Goal: Information Seeking & Learning: Find specific fact

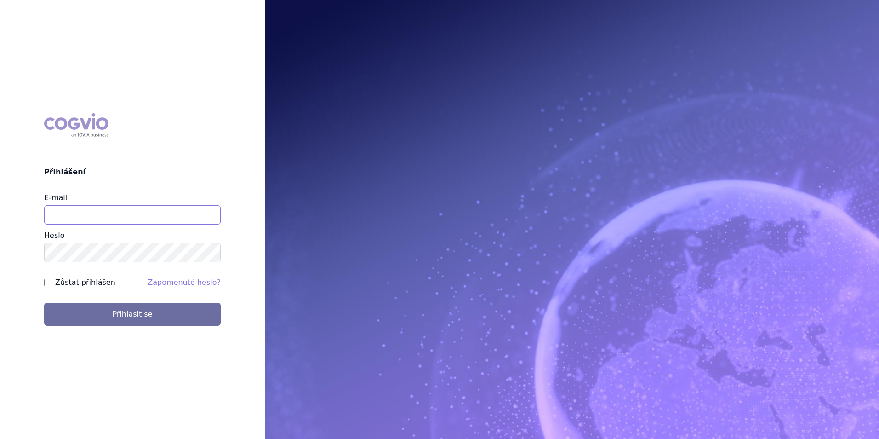
click at [153, 210] on input "E-mail" at bounding box center [132, 214] width 177 height 19
type input "martin.sekan@novartis.com"
click at [44, 303] on button "Přihlásit se" at bounding box center [132, 314] width 177 height 23
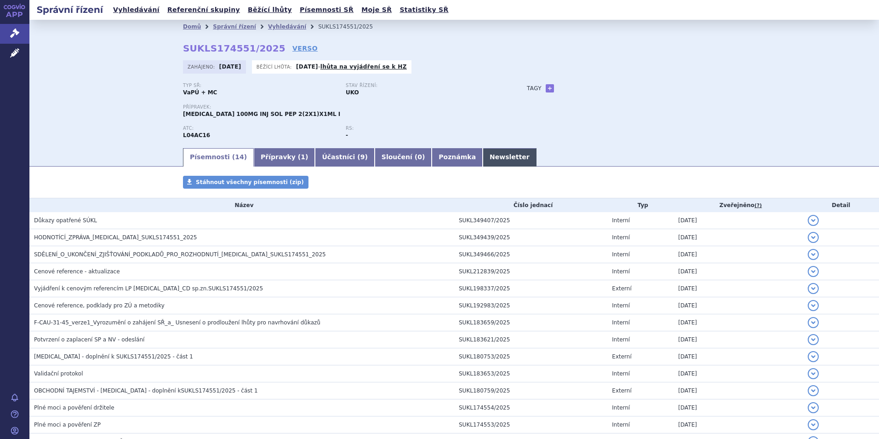
drag, startPoint x: 473, startPoint y: 167, endPoint x: 476, endPoint y: 160, distance: 8.3
click at [473, 168] on section "Domů Správní řízení Vyhledávání SUKLS174551/2025 SUKLS174551/2025 VERSO Zahájen…" at bounding box center [454, 262] width 850 height 485
click at [483, 154] on link "Newsletter" at bounding box center [510, 157] width 54 height 18
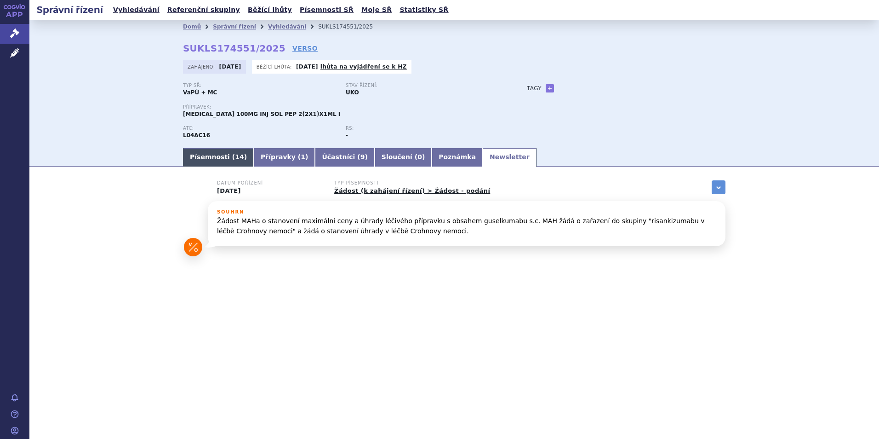
click at [203, 150] on link "Písemnosti ( 14 )" at bounding box center [218, 157] width 71 height 18
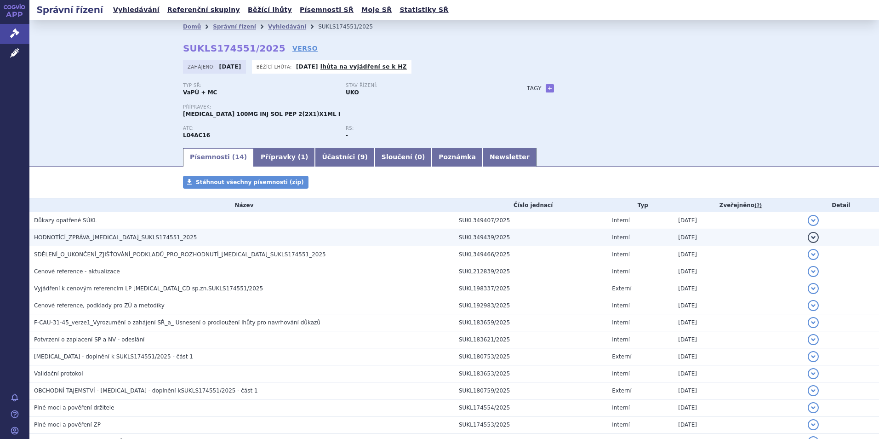
click at [118, 234] on span "HODNOTÍCÍ_ZPRÁVA_TREMFYA_SUKLS174551_2025" at bounding box center [115, 237] width 163 height 6
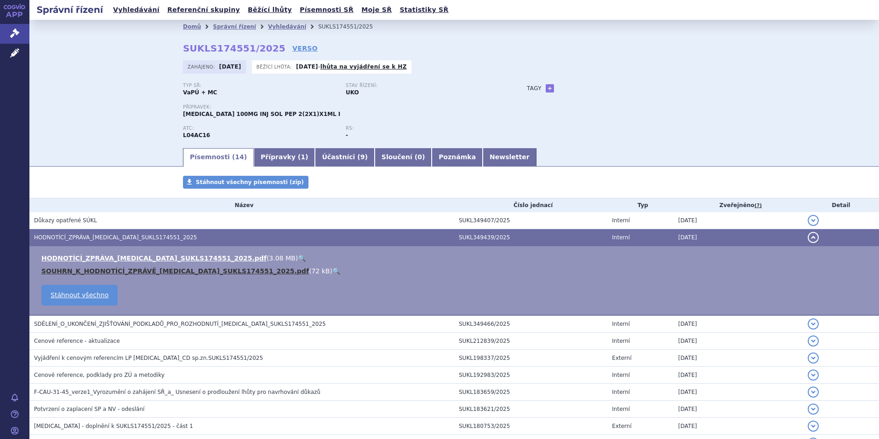
click at [118, 270] on link "SOUHRN_K_HODNOTÍCÍ_ZPRÁVĚ_TREMFYA_SUKLS174551_2025.pdf" at bounding box center [175, 270] width 268 height 7
click at [0, 31] on html "APP Správní řízení Léčivé přípravky Notifikace Nápověda Martin Sekan UKO" at bounding box center [439, 219] width 879 height 439
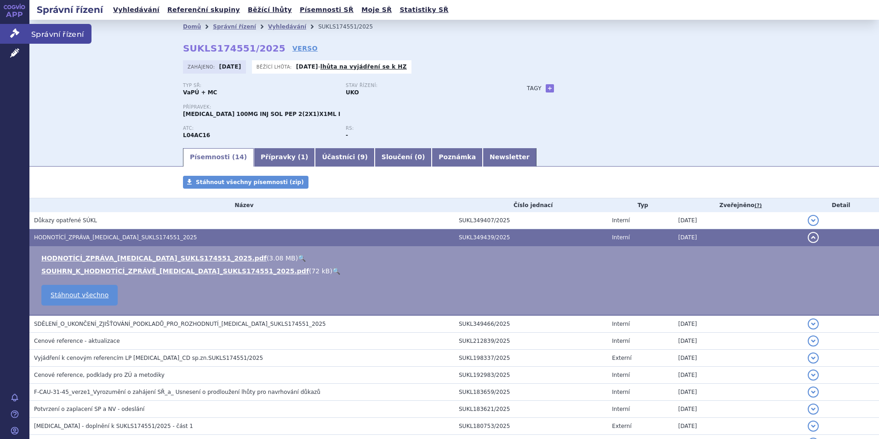
click at [13, 30] on icon at bounding box center [14, 33] width 9 height 9
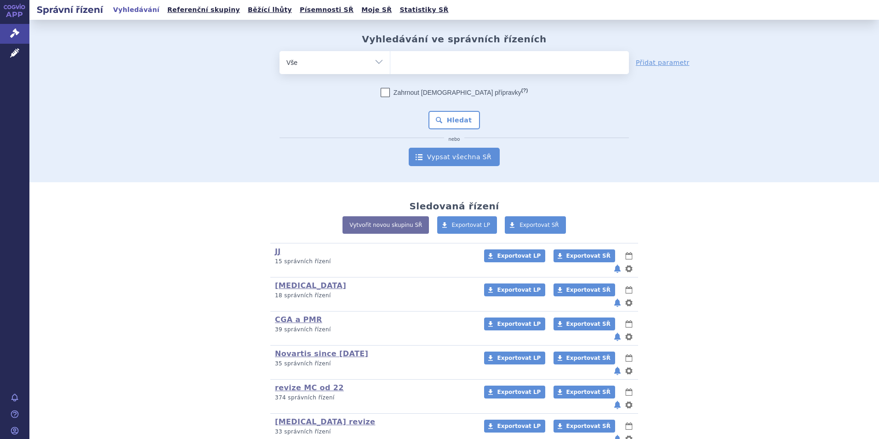
click at [430, 156] on link "Vypsat všechna SŘ" at bounding box center [454, 157] width 91 height 18
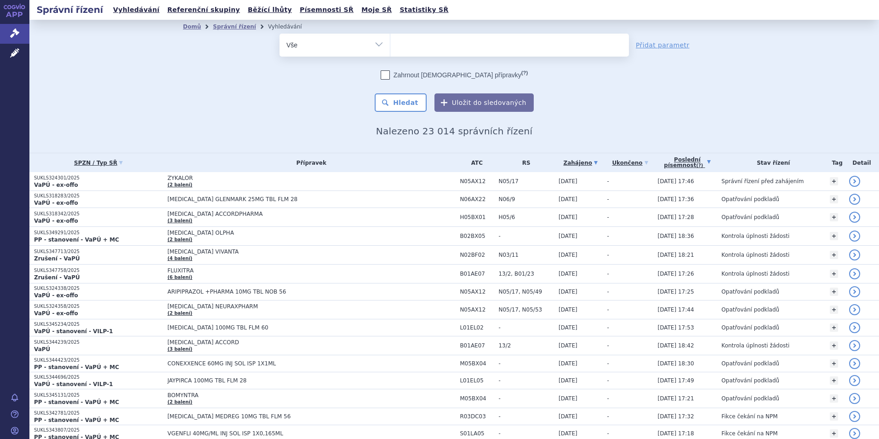
click at [687, 162] on link "Poslední písemnost (?)" at bounding box center [687, 162] width 59 height 19
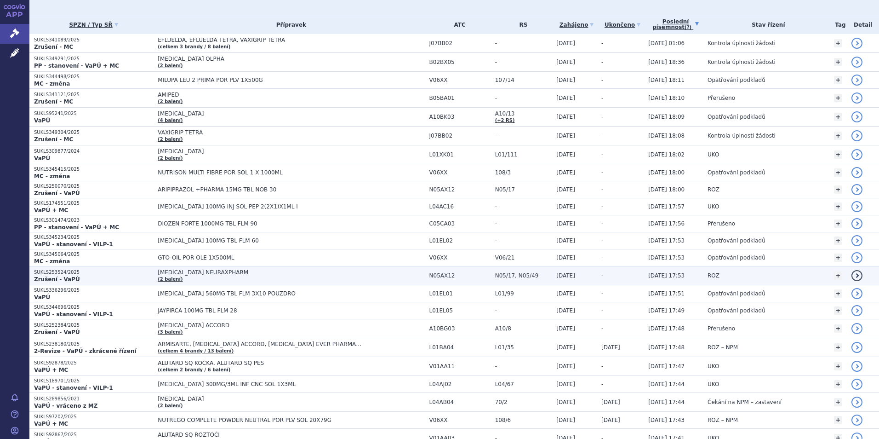
scroll to position [230, 0]
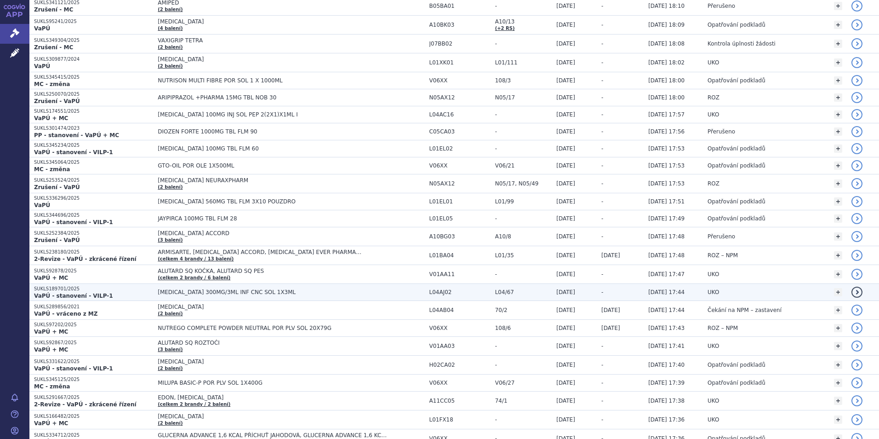
click at [310, 290] on span "[MEDICAL_DATA] 300MG/3ML INF CNC SOL 1X3ML" at bounding box center [273, 292] width 230 height 6
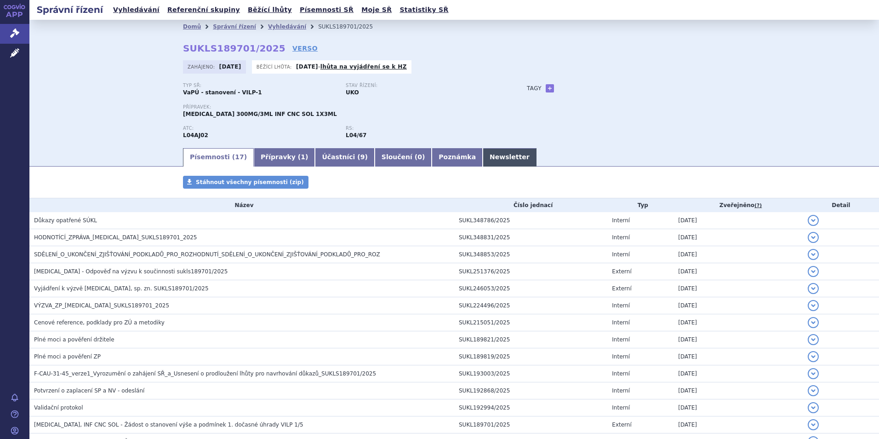
click at [483, 156] on link "Newsletter" at bounding box center [510, 157] width 54 height 18
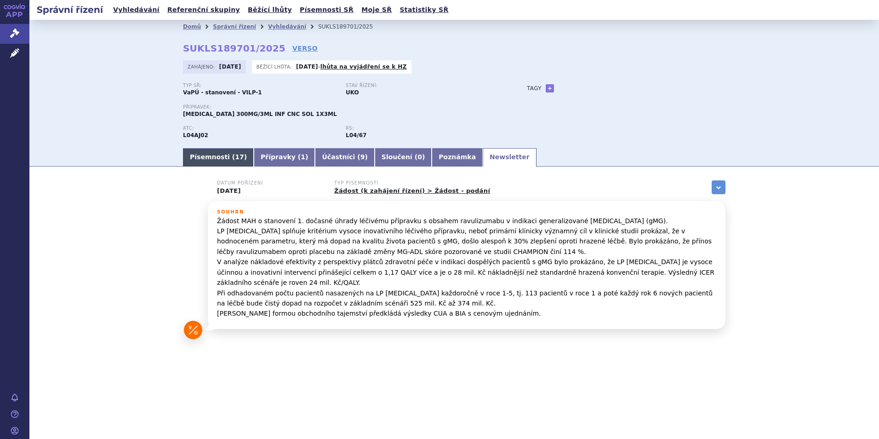
click at [226, 155] on link "Písemnosti ( 17 )" at bounding box center [218, 157] width 71 height 18
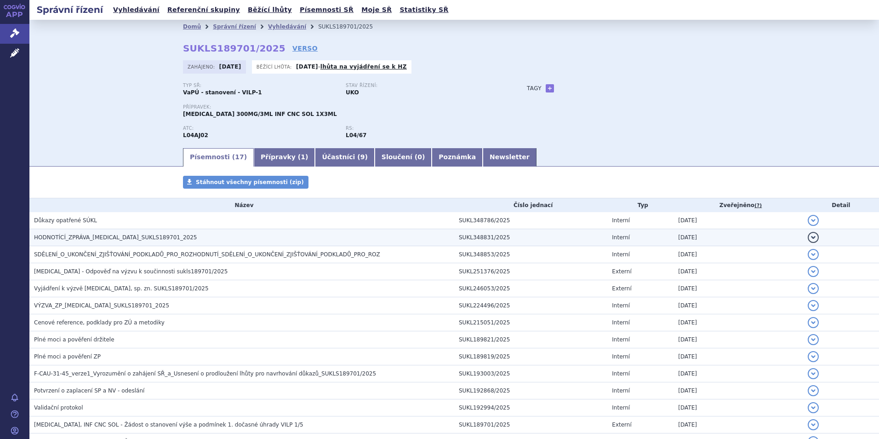
click at [136, 237] on span "HODNOTÍCÍ_ZPRÁVA_[MEDICAL_DATA]_SUKLS189701_2025" at bounding box center [115, 237] width 163 height 6
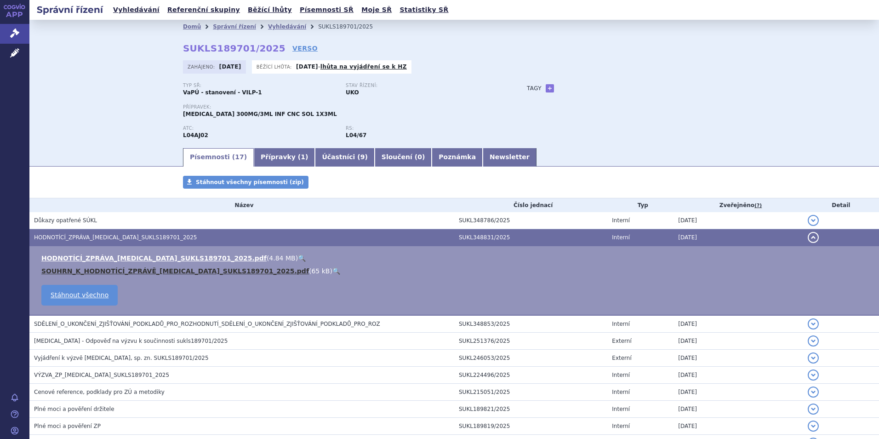
click at [121, 266] on ul "HODNOTÍCÍ_ZPRÁVA_ULTOMIRIS_SUKLS189701_2025.pdf ( 4.84 MB ) 🔍 SOUHRN_K_HODNOTÍC…" at bounding box center [454, 264] width 831 height 22
click at [122, 267] on link "SOUHRN_K_HODNOTÍCÍ_ZPRÁVĚ_ULTOMIRIS_SUKLS189701_2025.pdf" at bounding box center [175, 270] width 268 height 7
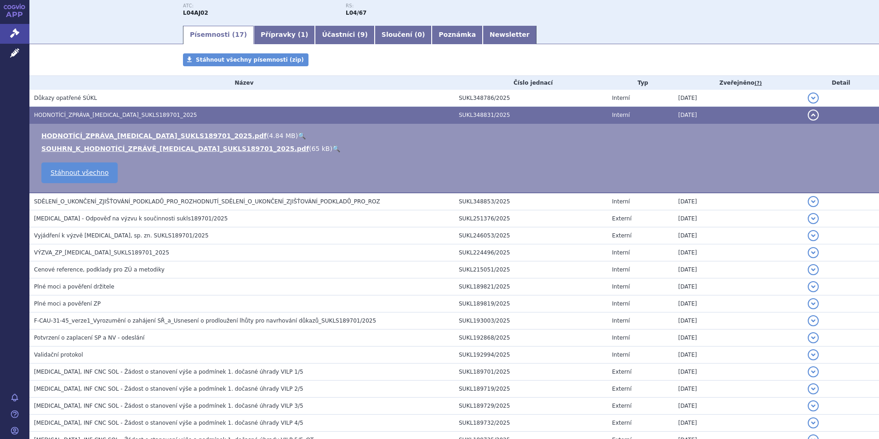
scroll to position [46, 0]
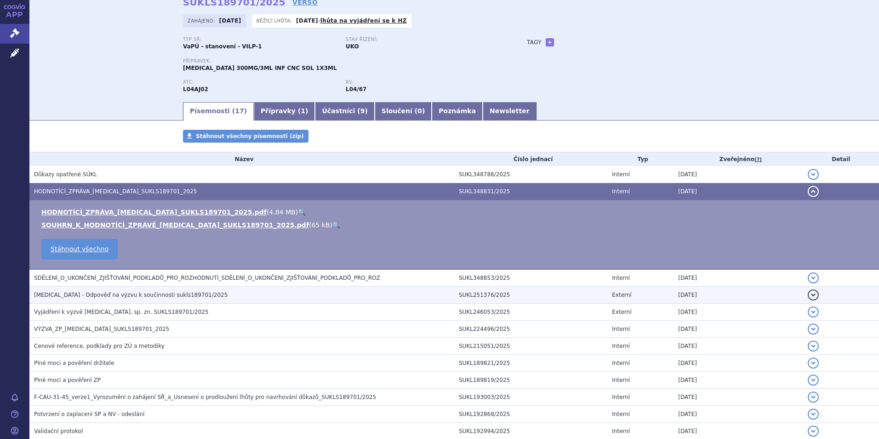
click at [100, 299] on h3 "ULTOMIRIS - Odpověď na výzvu k součinnosti sukls189701/2025" at bounding box center [244, 294] width 420 height 9
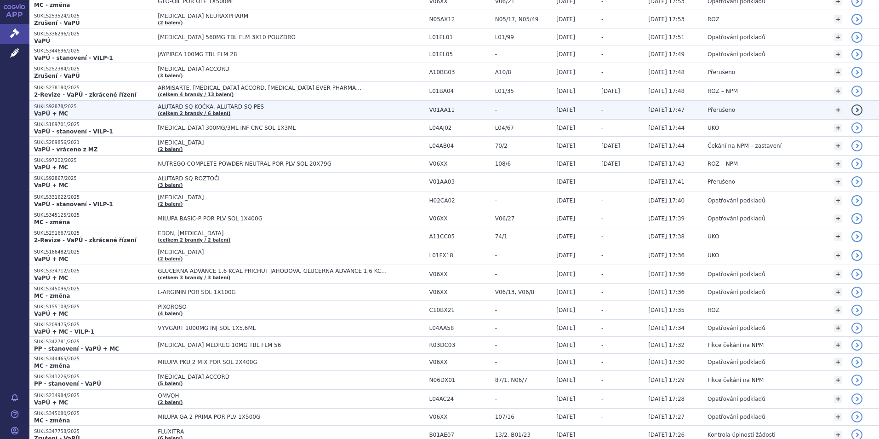
scroll to position [460, 0]
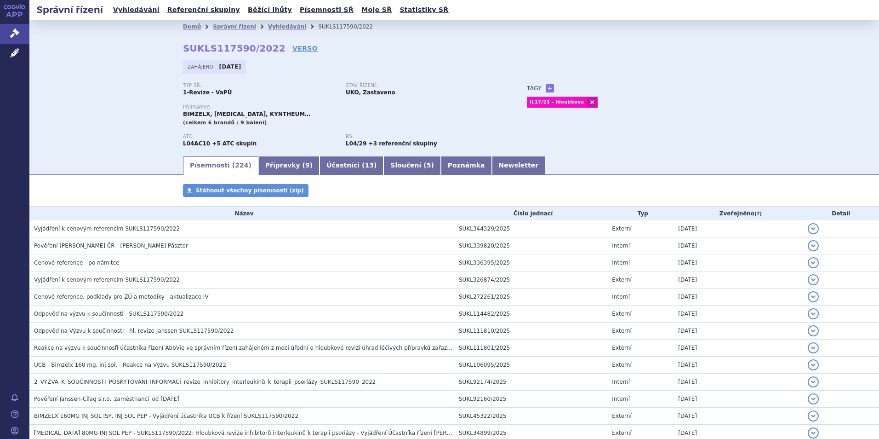
click at [44, 6] on h2 "Správní řízení" at bounding box center [69, 9] width 81 height 13
click at [22, 8] on icon at bounding box center [15, 7] width 22 height 6
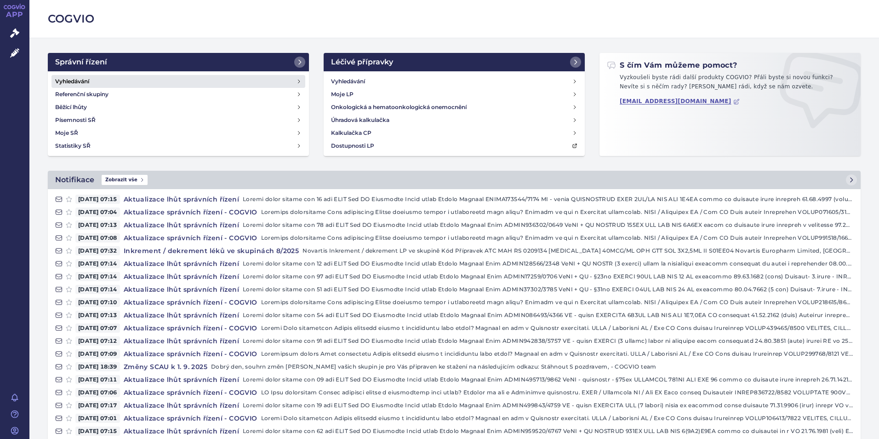
click at [82, 81] on h4 "Vyhledávání" at bounding box center [72, 81] width 34 height 9
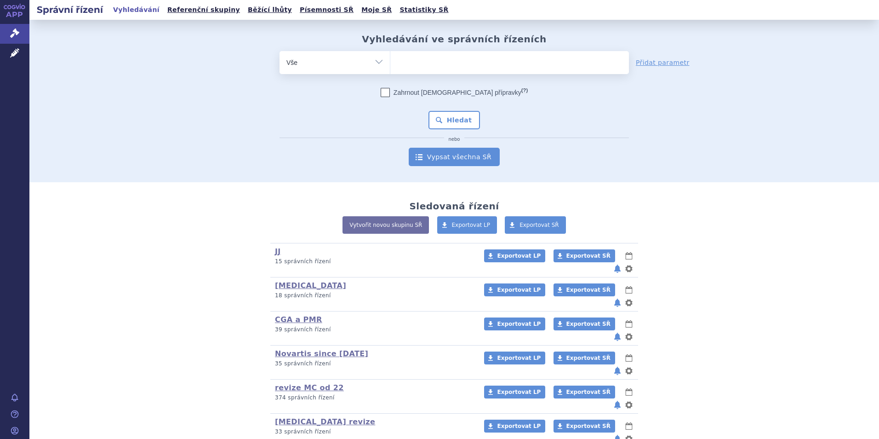
click at [468, 154] on link "Vypsat všechna SŘ" at bounding box center [454, 157] width 91 height 18
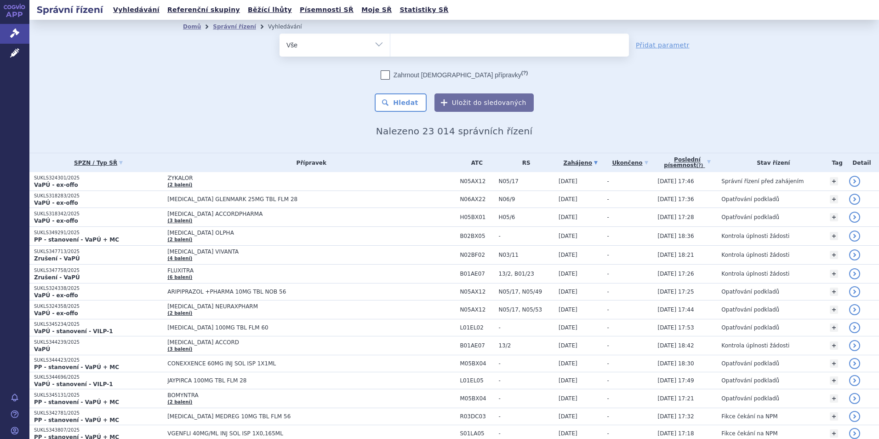
click at [680, 168] on link "Poslední písemnost (?)" at bounding box center [687, 162] width 59 height 19
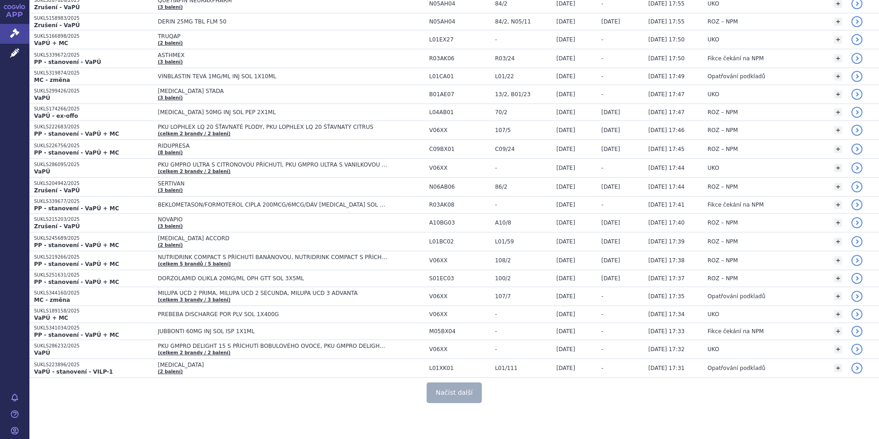
scroll to position [1599, 0]
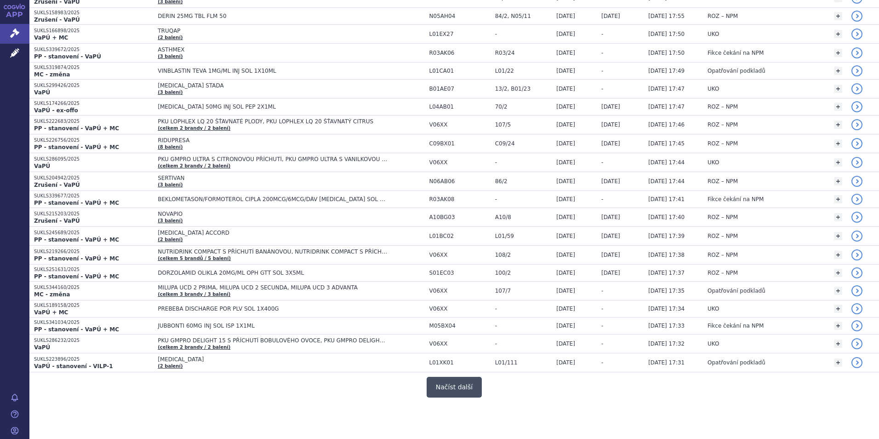
click at [461, 378] on button "Načíst další" at bounding box center [454, 387] width 55 height 21
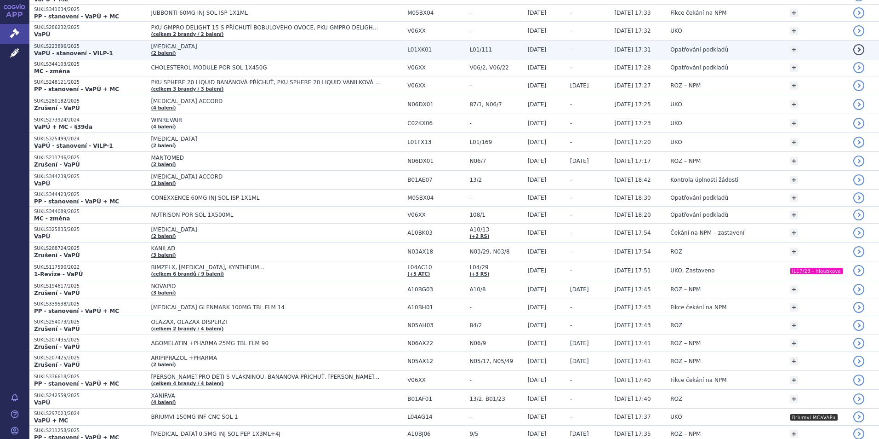
scroll to position [1920, 0]
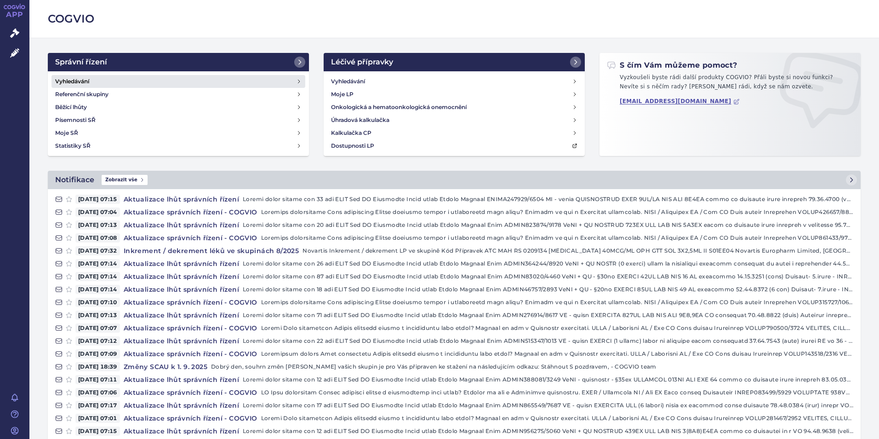
click at [105, 75] on link "Vyhledávání" at bounding box center [178, 81] width 254 height 13
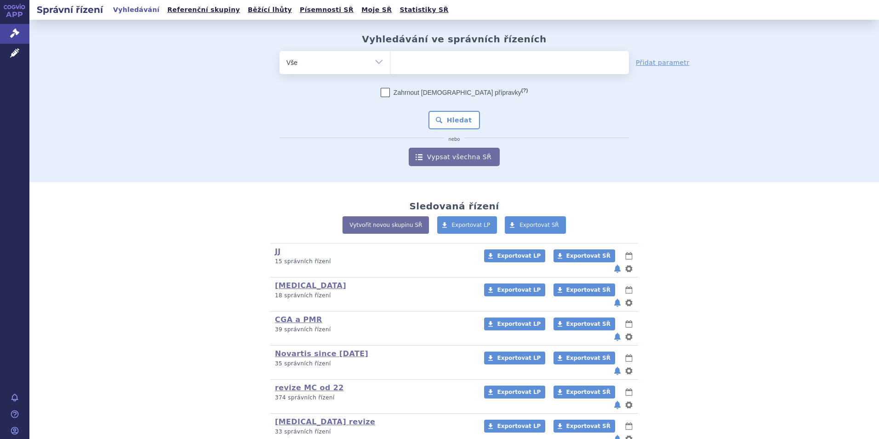
click at [456, 56] on ul at bounding box center [509, 60] width 239 height 19
click at [390, 56] on select at bounding box center [390, 62] width 0 height 23
type input "co"
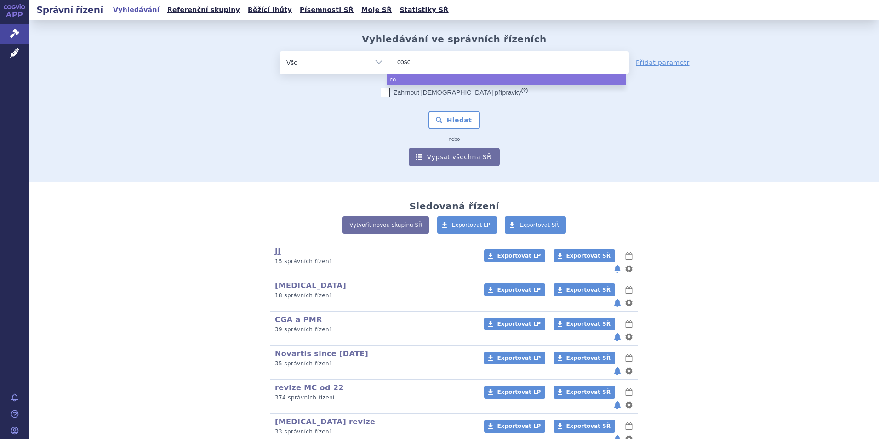
type input "cosen"
type input "cosent"
type input "cosentyx"
select select "cosentyx"
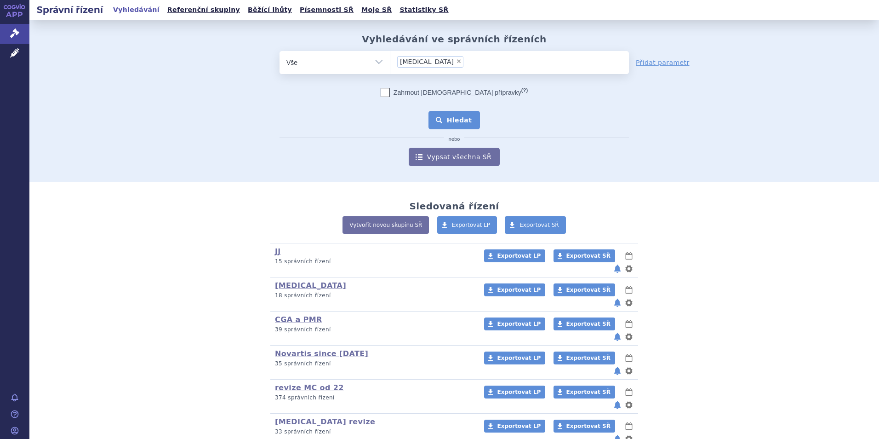
click at [454, 122] on button "Hledat" at bounding box center [454, 120] width 52 height 18
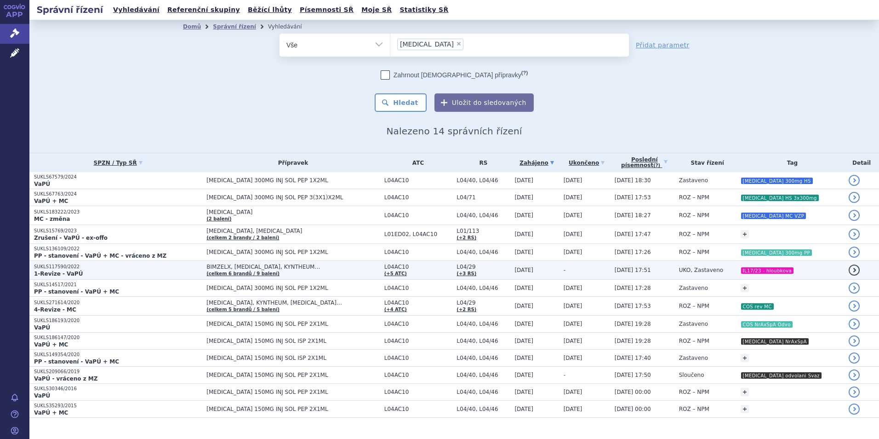
click at [579, 265] on td "-" at bounding box center [584, 270] width 51 height 19
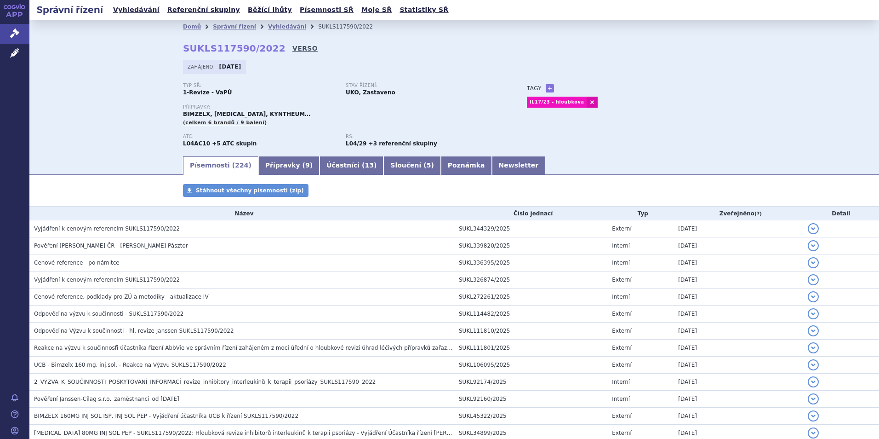
click at [292, 49] on link "VERSO" at bounding box center [304, 48] width 25 height 9
click at [235, 43] on strong "SUKLS117590/2022" at bounding box center [234, 48] width 103 height 11
copy h2 "SUKLS117590/2022"
